Goal: Information Seeking & Learning: Learn about a topic

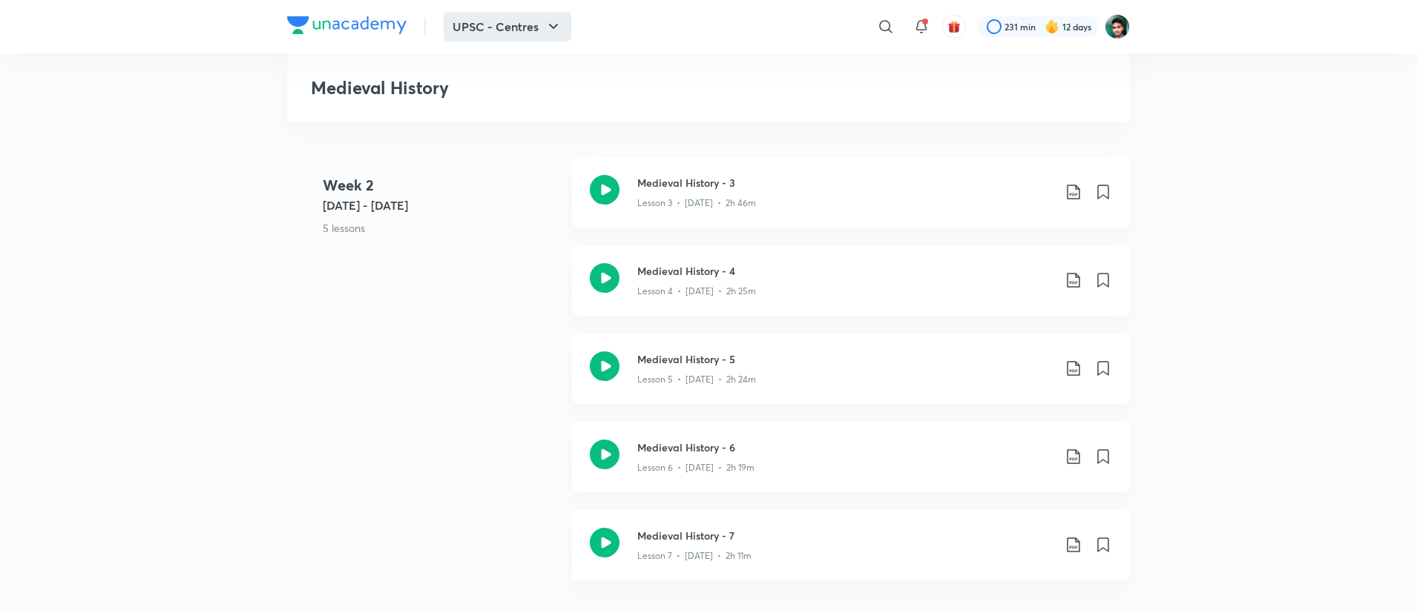
scroll to position [656, 0]
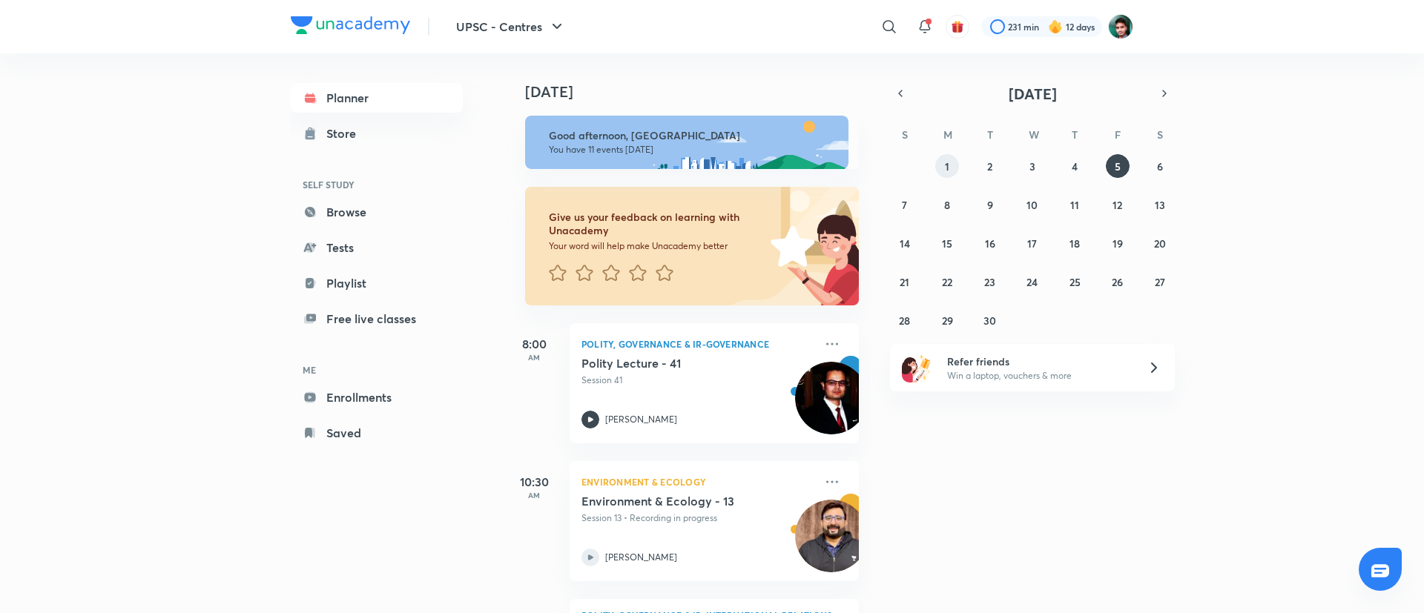
click at [949, 167] on abbr "1" at bounding box center [947, 166] width 4 height 14
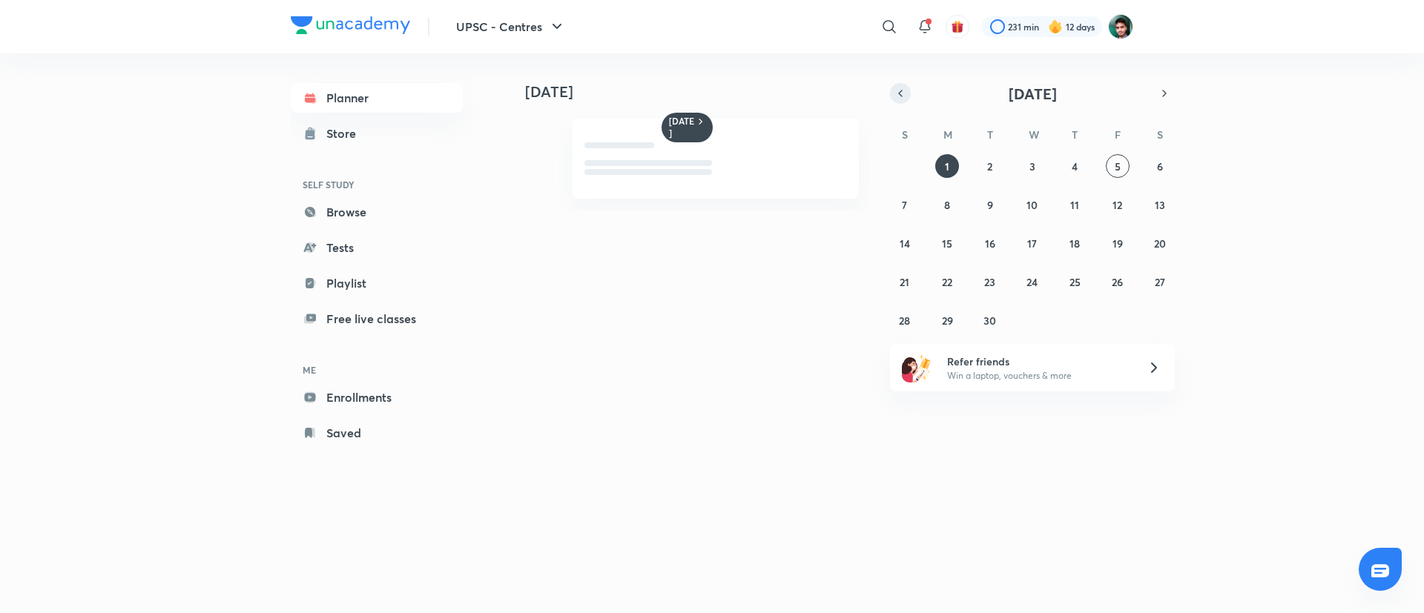
click at [896, 93] on icon "button" at bounding box center [901, 93] width 12 height 13
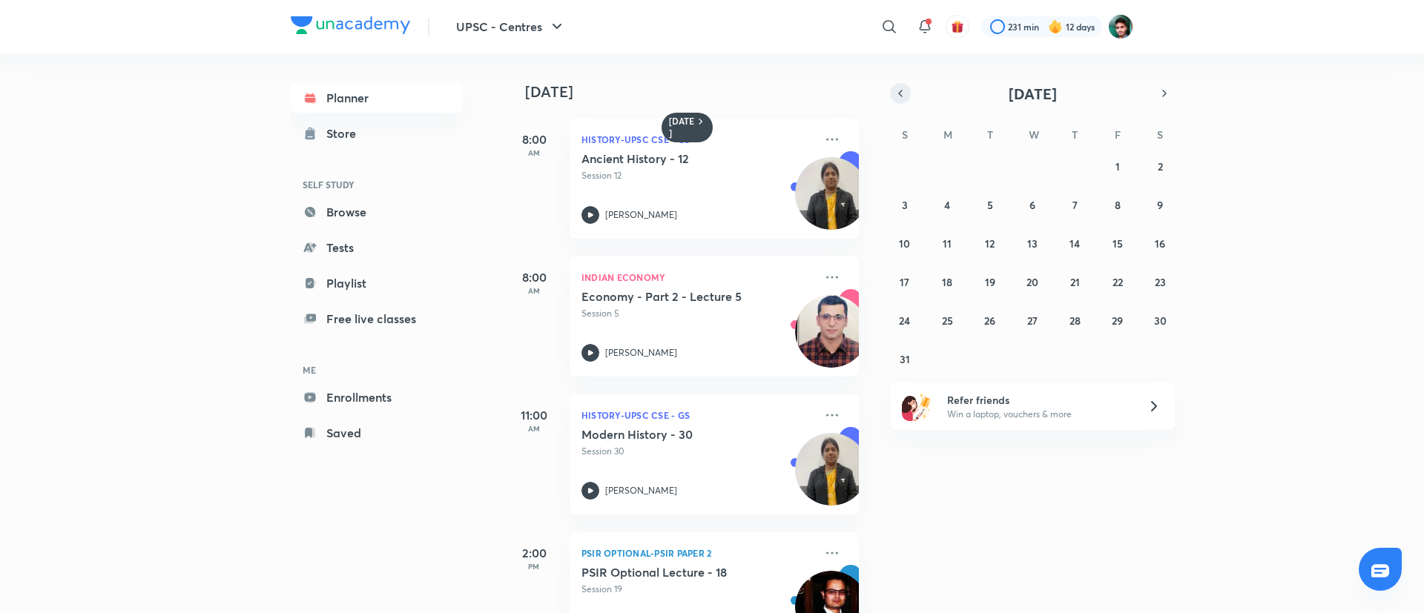
click at [896, 93] on icon "button" at bounding box center [901, 93] width 12 height 13
click at [947, 169] on abbr "2" at bounding box center [947, 166] width 5 height 14
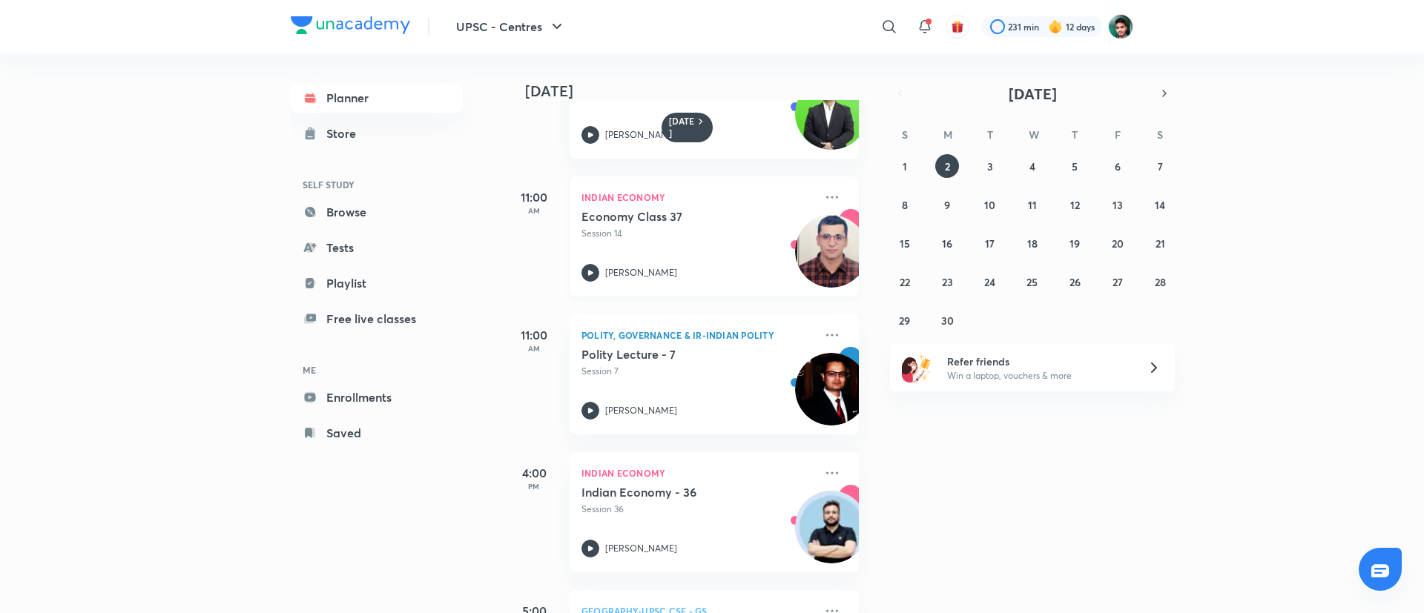
scroll to position [108, 0]
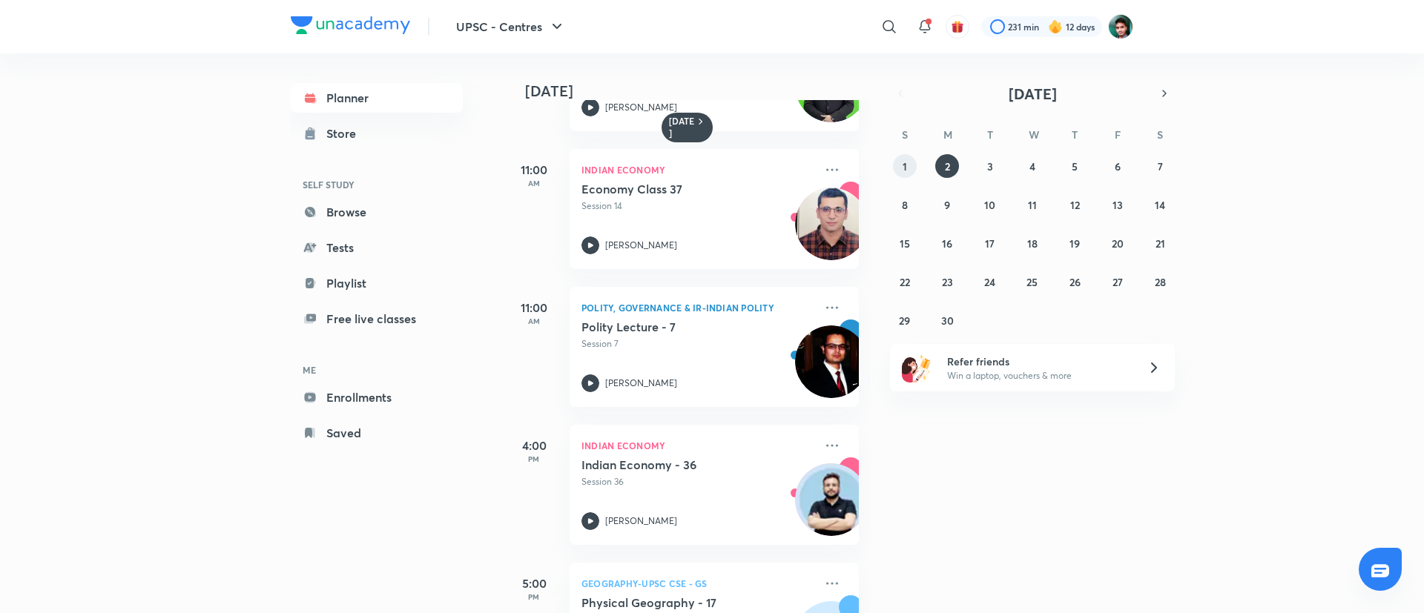
click at [901, 162] on button "1" at bounding box center [905, 166] width 24 height 24
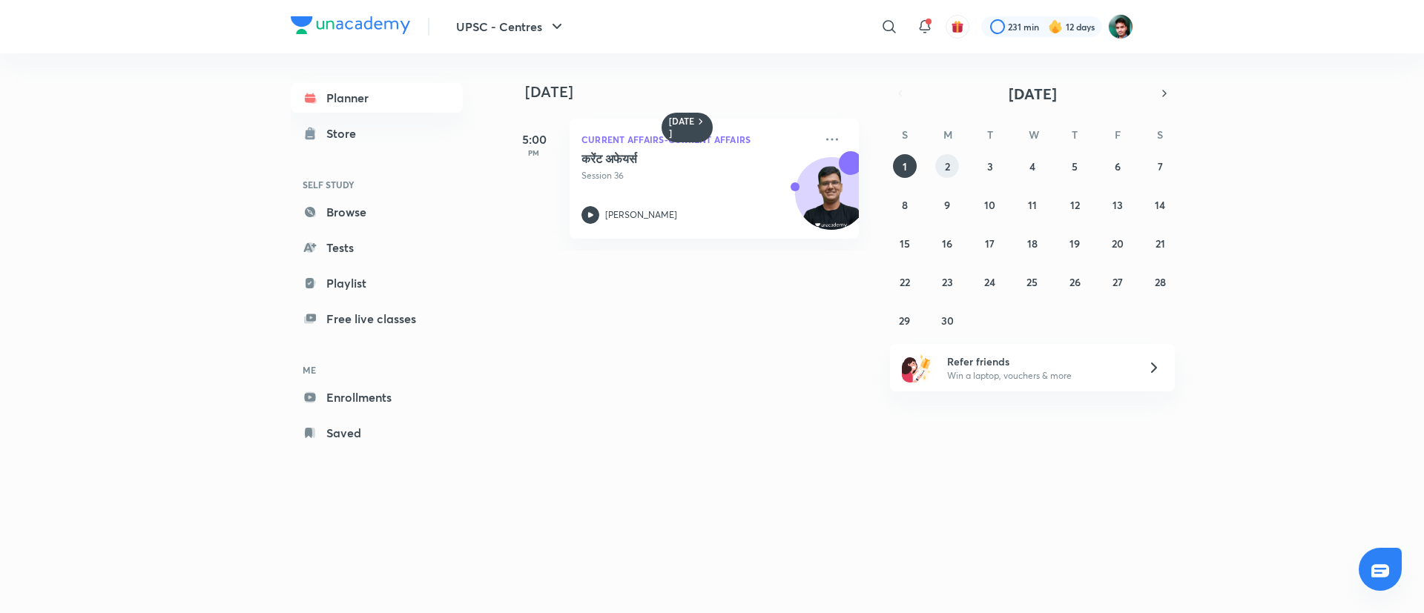
click at [944, 175] on button "2" at bounding box center [947, 166] width 24 height 24
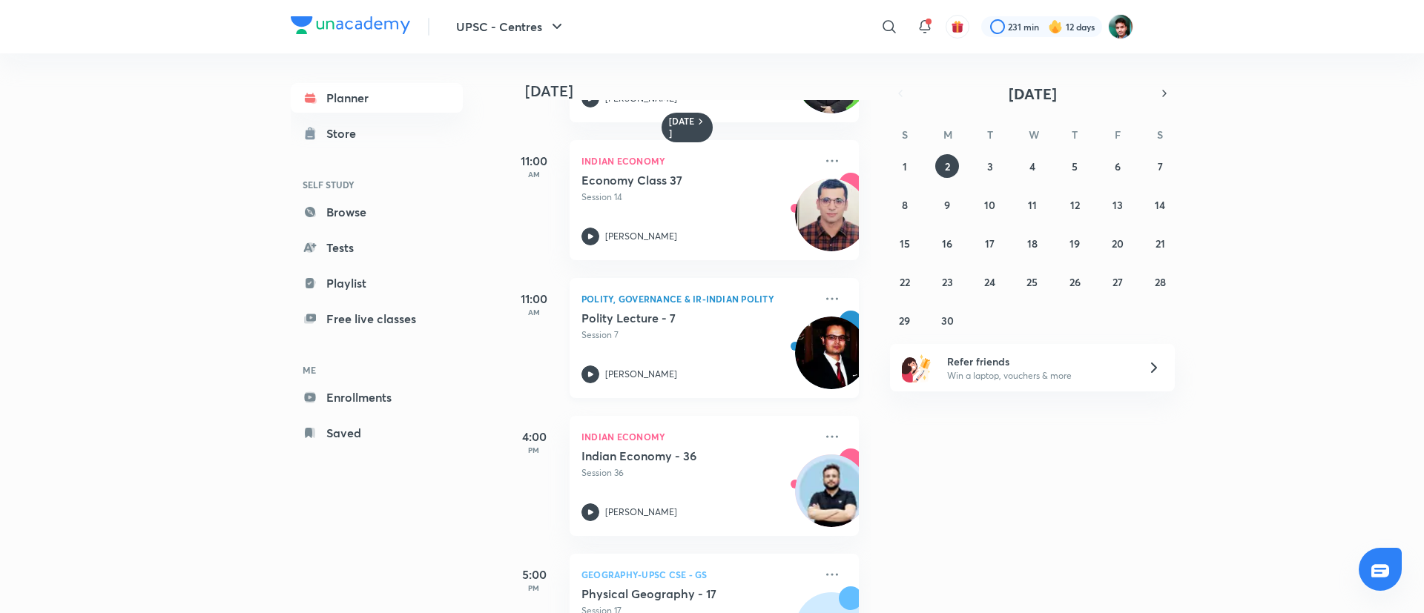
scroll to position [139, 0]
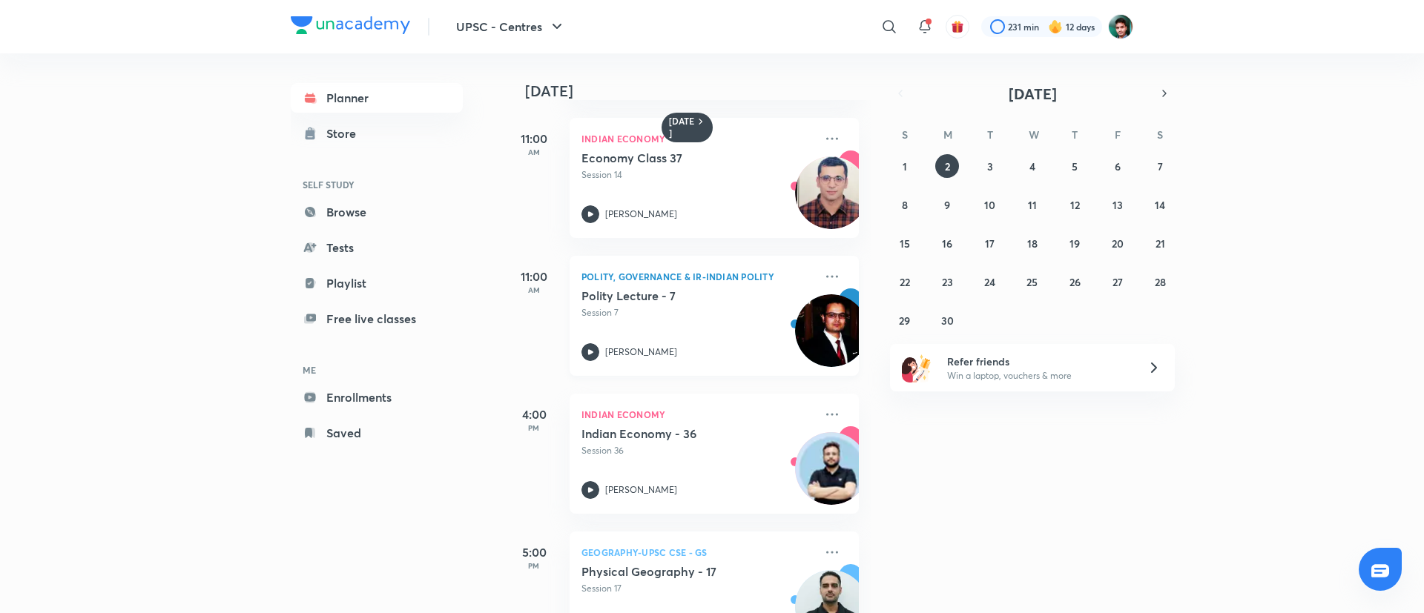
click at [590, 362] on div "Polity, Governance & IR-Indian Polity Polity Lecture - 7 Session 7 Anubhav Shar…" at bounding box center [714, 316] width 289 height 120
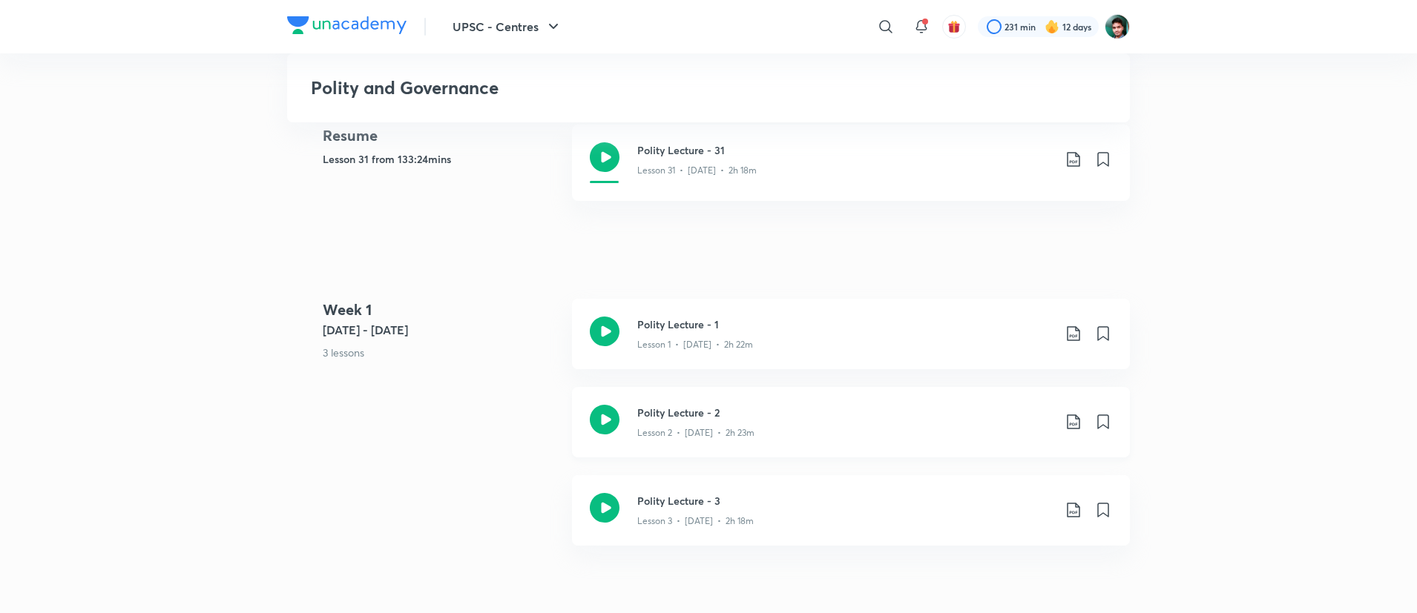
scroll to position [351, 0]
click at [604, 412] on icon at bounding box center [605, 419] width 30 height 30
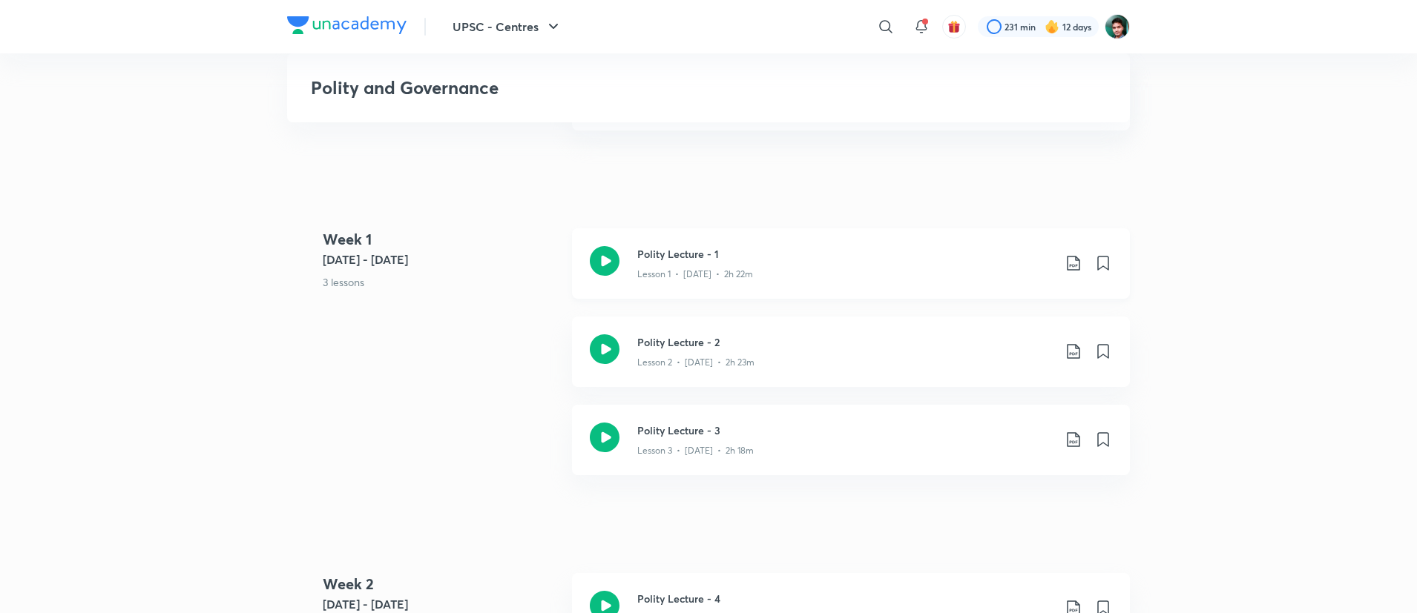
scroll to position [432, 0]
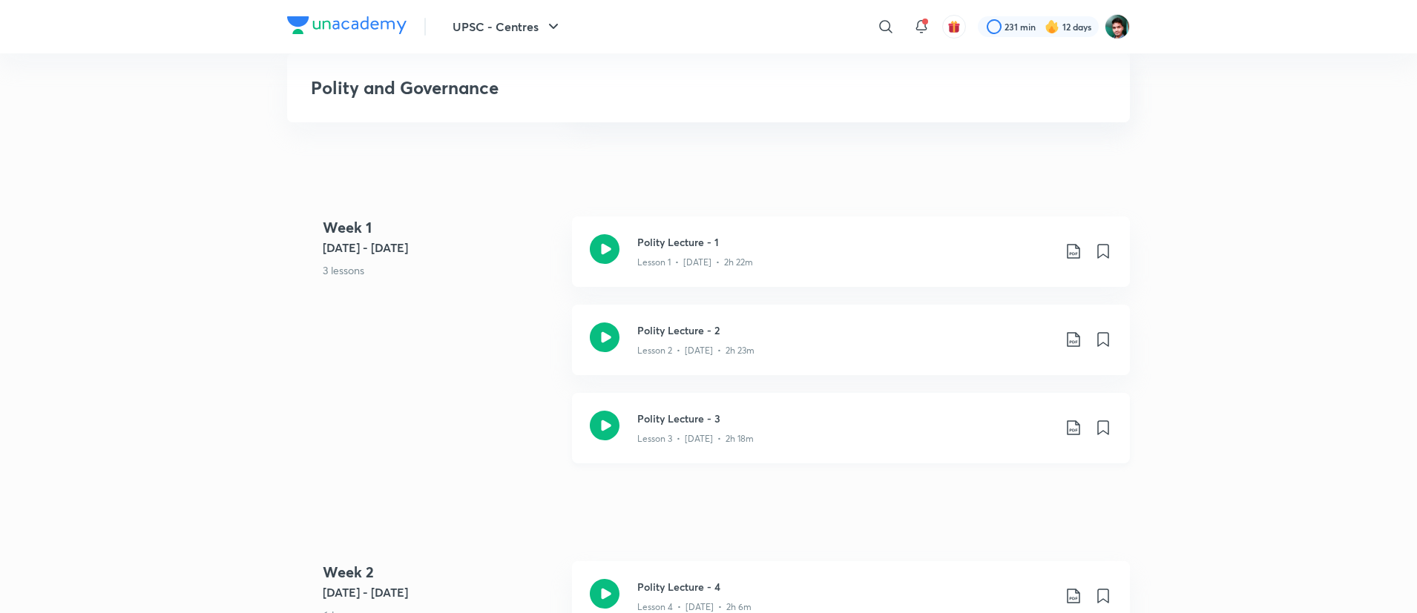
click at [610, 427] on icon at bounding box center [605, 426] width 30 height 30
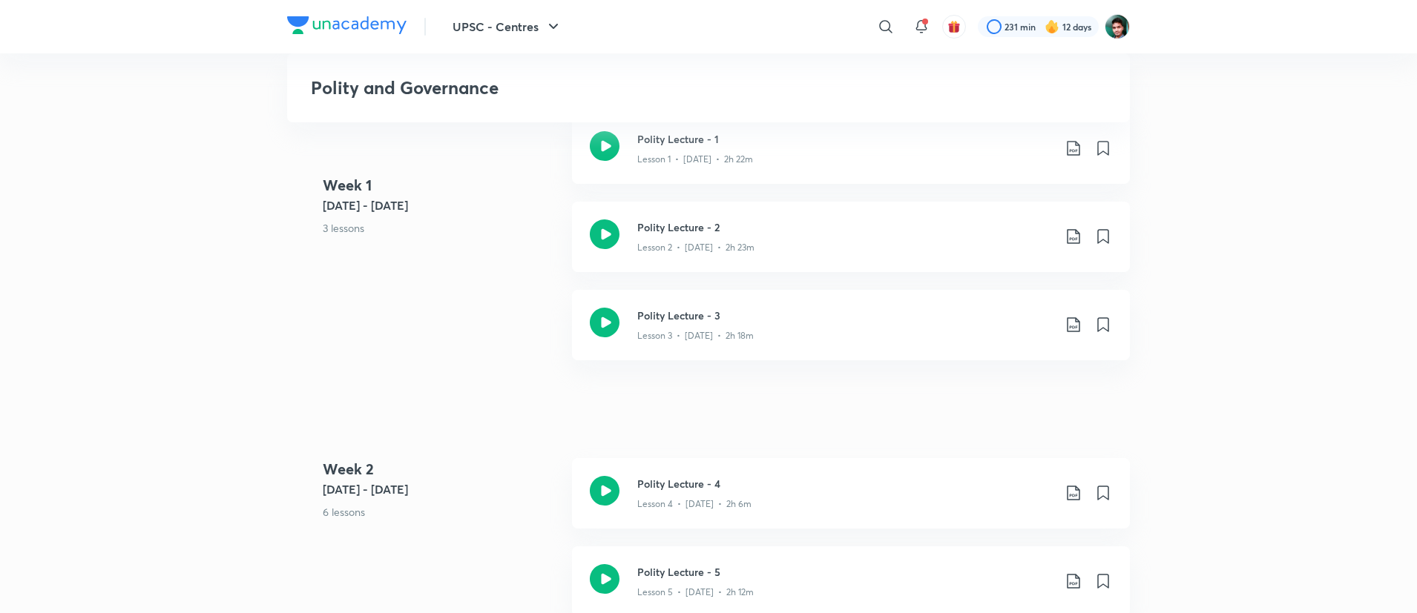
scroll to position [536, 0]
click at [608, 490] on icon at bounding box center [605, 490] width 30 height 30
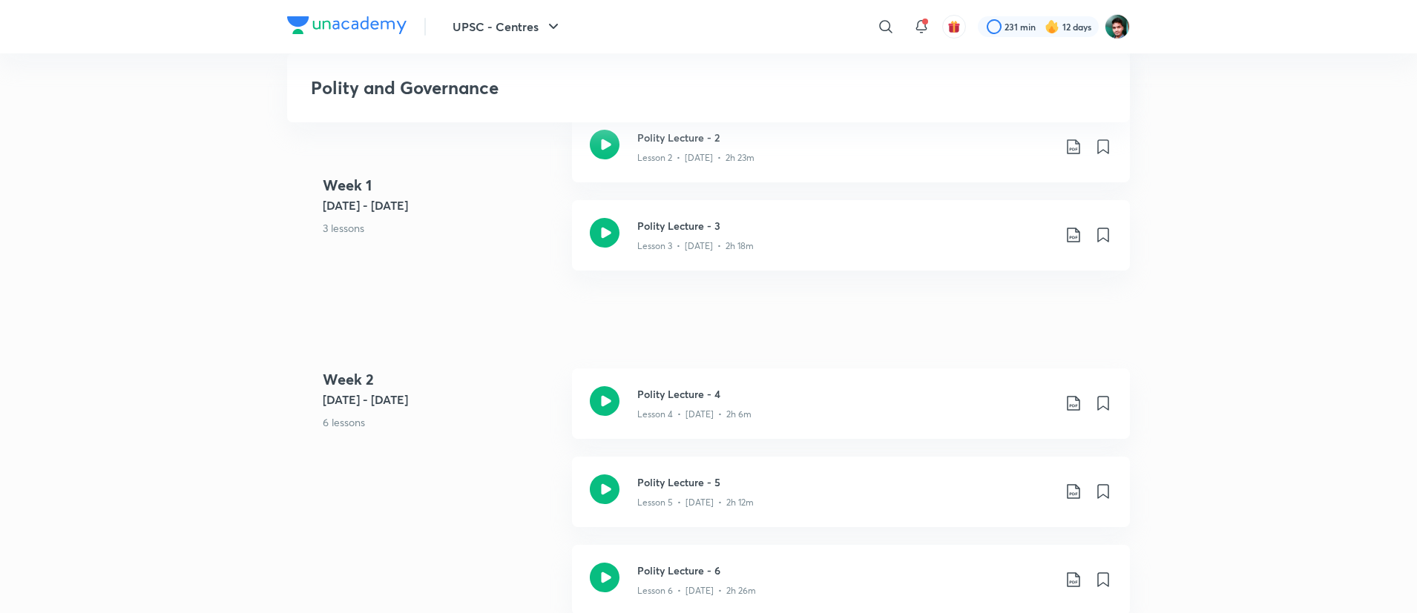
scroll to position [626, 0]
click at [594, 410] on icon at bounding box center [605, 401] width 30 height 30
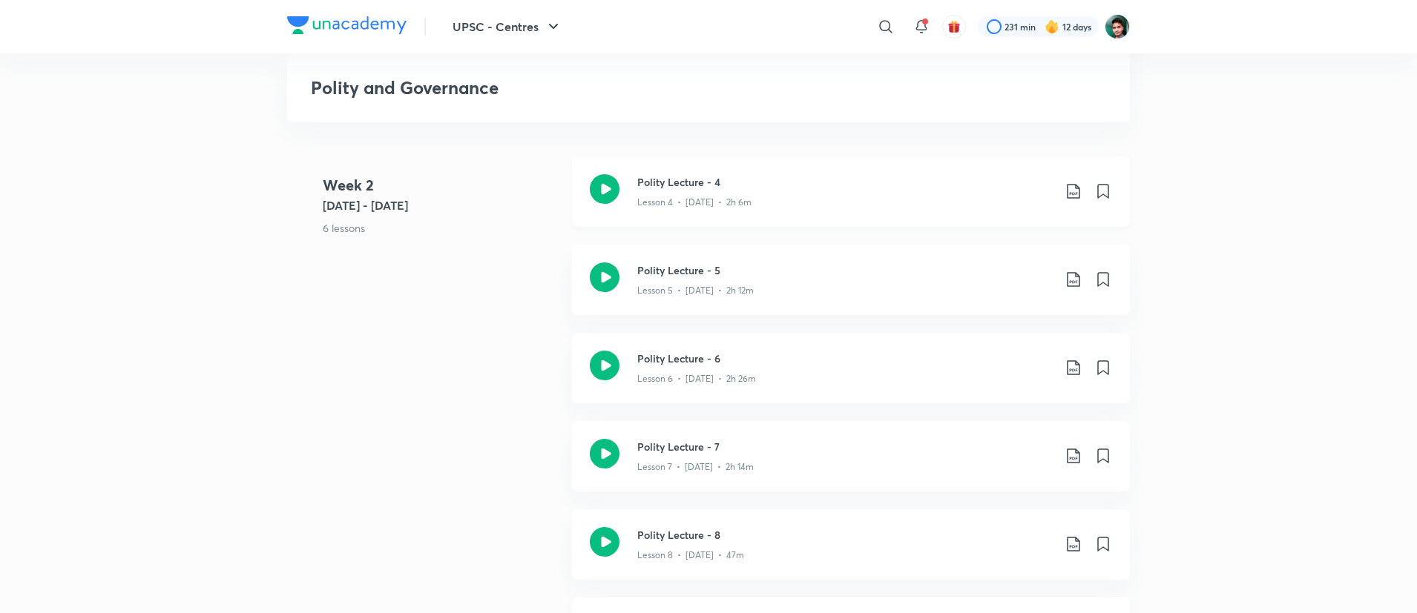
scroll to position [875, 0]
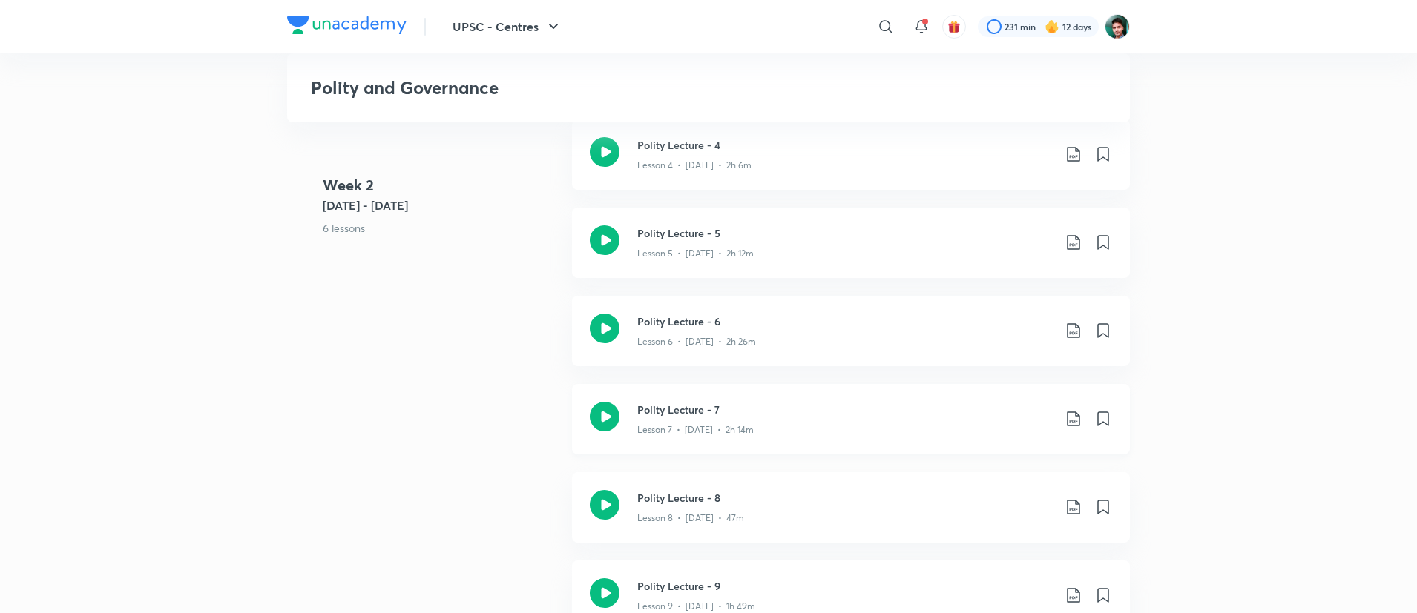
click at [613, 412] on icon at bounding box center [605, 417] width 30 height 30
